Goal: Information Seeking & Learning: Understand process/instructions

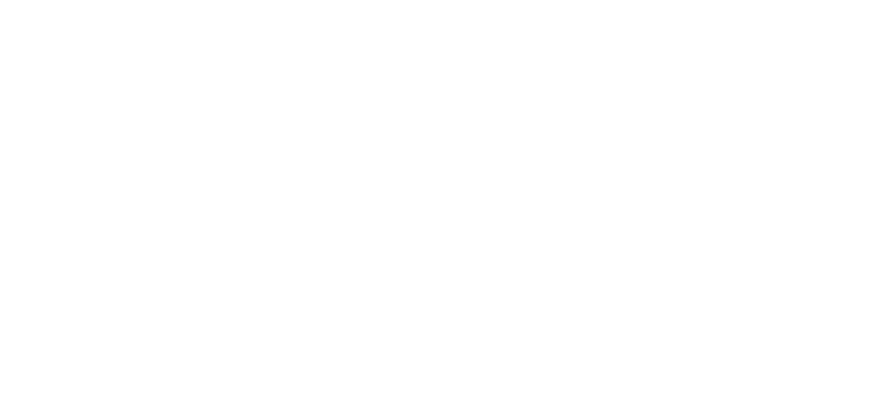
click at [362, 40] on body at bounding box center [442, 209] width 885 height 418
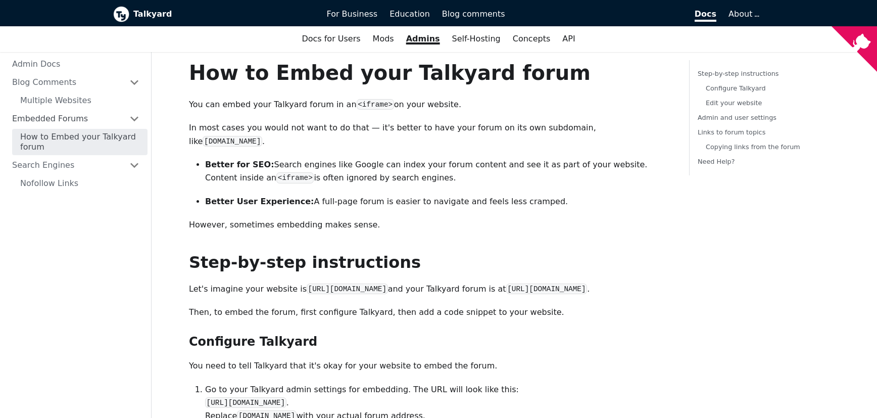
drag, startPoint x: 435, startPoint y: 287, endPoint x: 191, endPoint y: 70, distance: 326.5
copy div "How to Embed your Talkyard forum You can embed your Talkyard forum in an <ifram…"
